Goal: Transaction & Acquisition: Purchase product/service

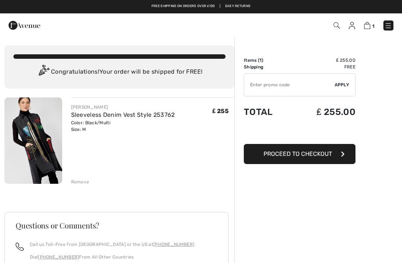
click at [282, 84] on input "TEXT" at bounding box center [289, 85] width 90 height 22
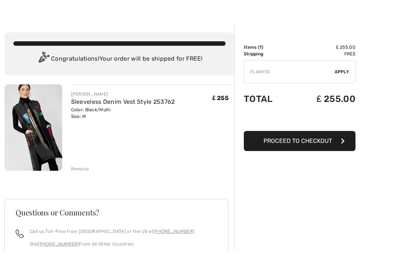
type input "FLASH15"
click at [343, 81] on span "Apply" at bounding box center [341, 84] width 15 height 7
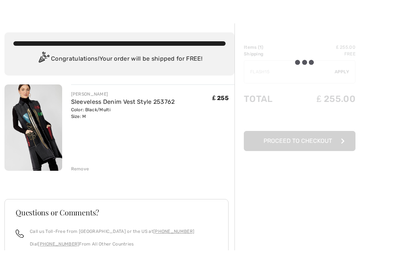
scroll to position [13, 0]
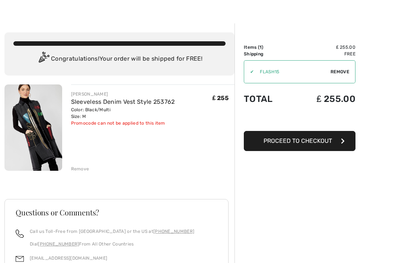
click at [340, 71] on span "Remove" at bounding box center [339, 71] width 19 height 7
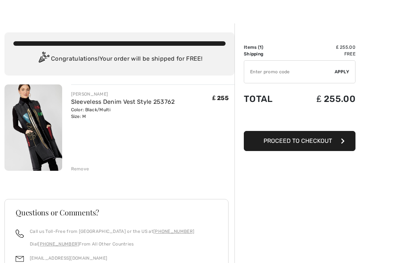
click at [82, 170] on div "Remove" at bounding box center [80, 169] width 18 height 7
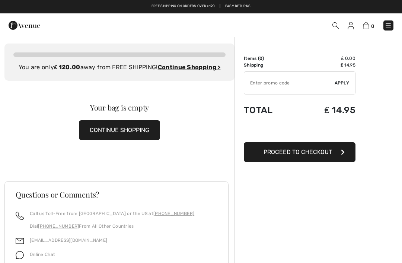
scroll to position [0, 0]
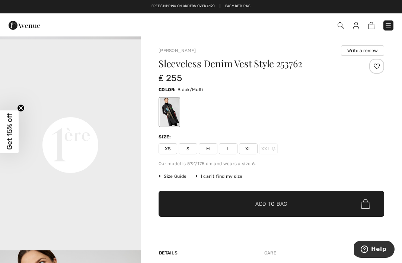
scroll to position [420, 0]
